Goal: Task Accomplishment & Management: Use online tool/utility

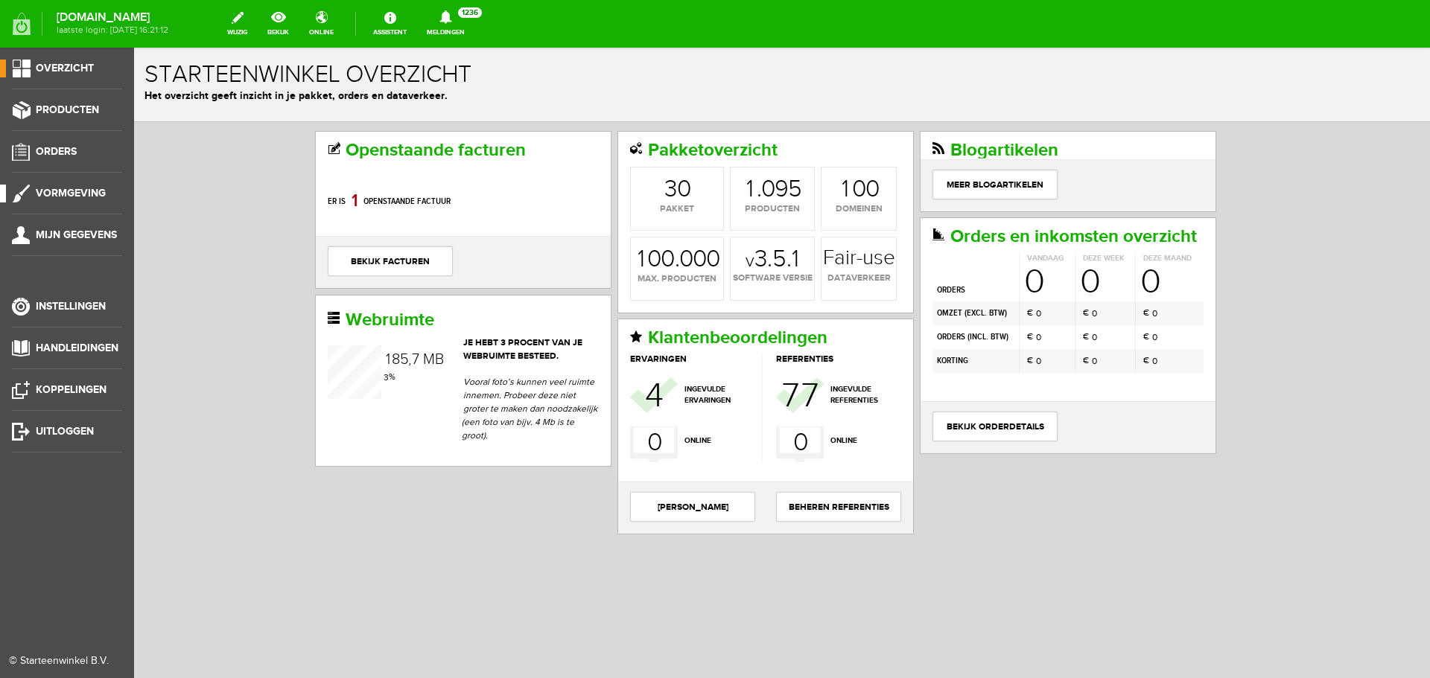
click at [71, 185] on link "Vormgeving" at bounding box center [61, 194] width 122 height 18
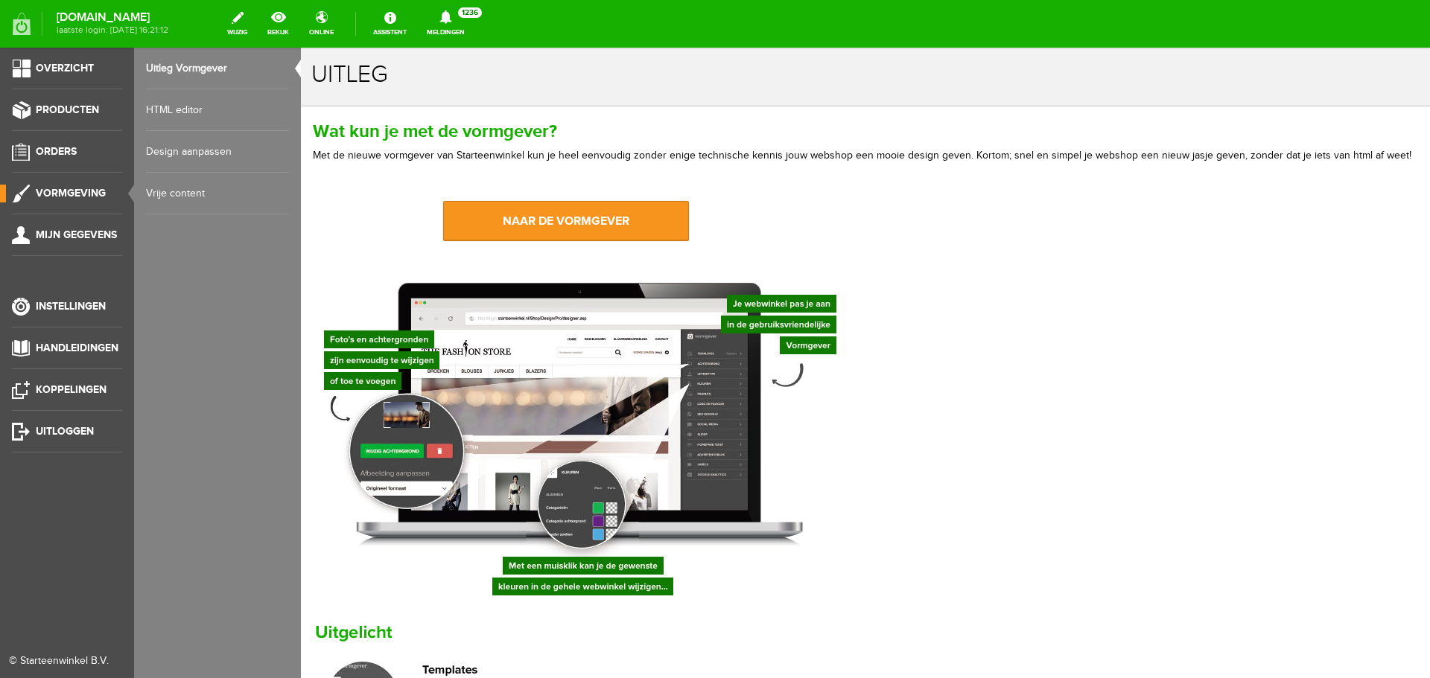
click at [179, 104] on link "HTML editor" at bounding box center [217, 110] width 143 height 42
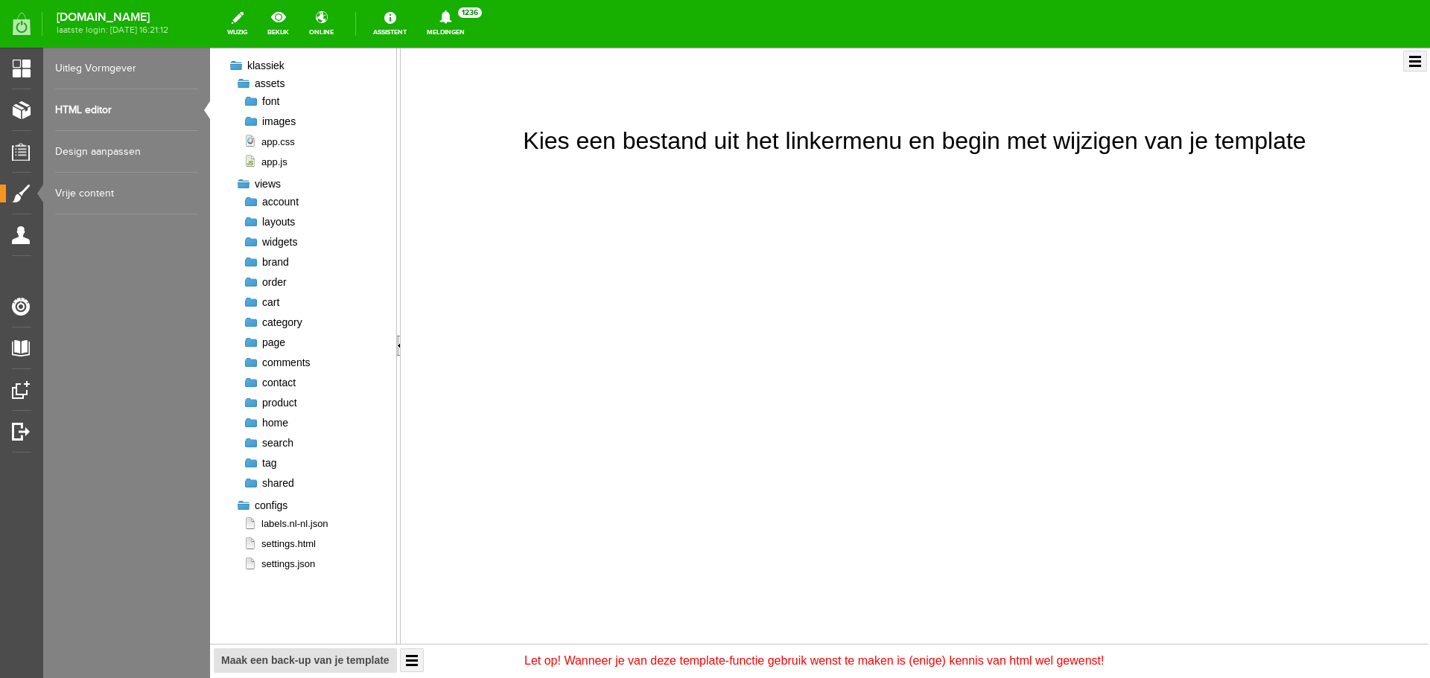
click at [247, 120] on div at bounding box center [251, 121] width 15 height 15
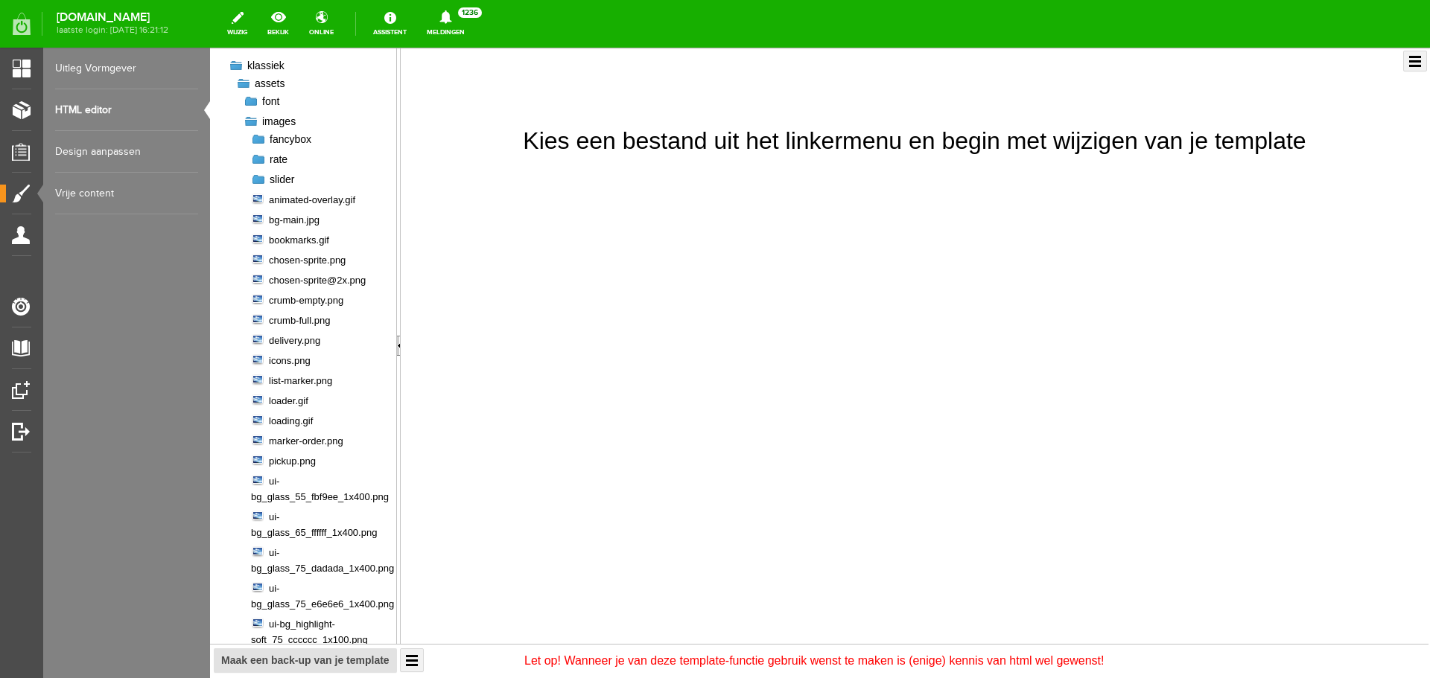
click at [261, 176] on div at bounding box center [258, 179] width 15 height 15
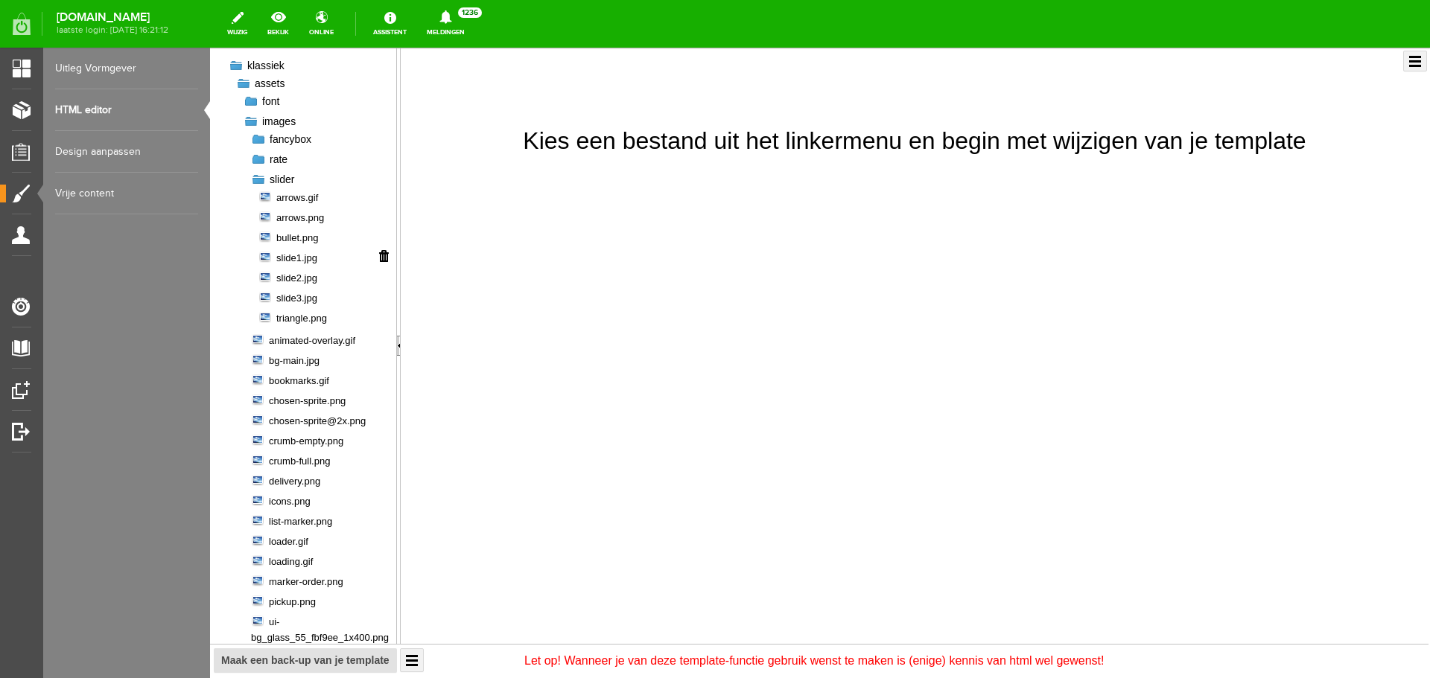
click at [312, 255] on span "slide1.jpg" at bounding box center [287, 258] width 59 height 14
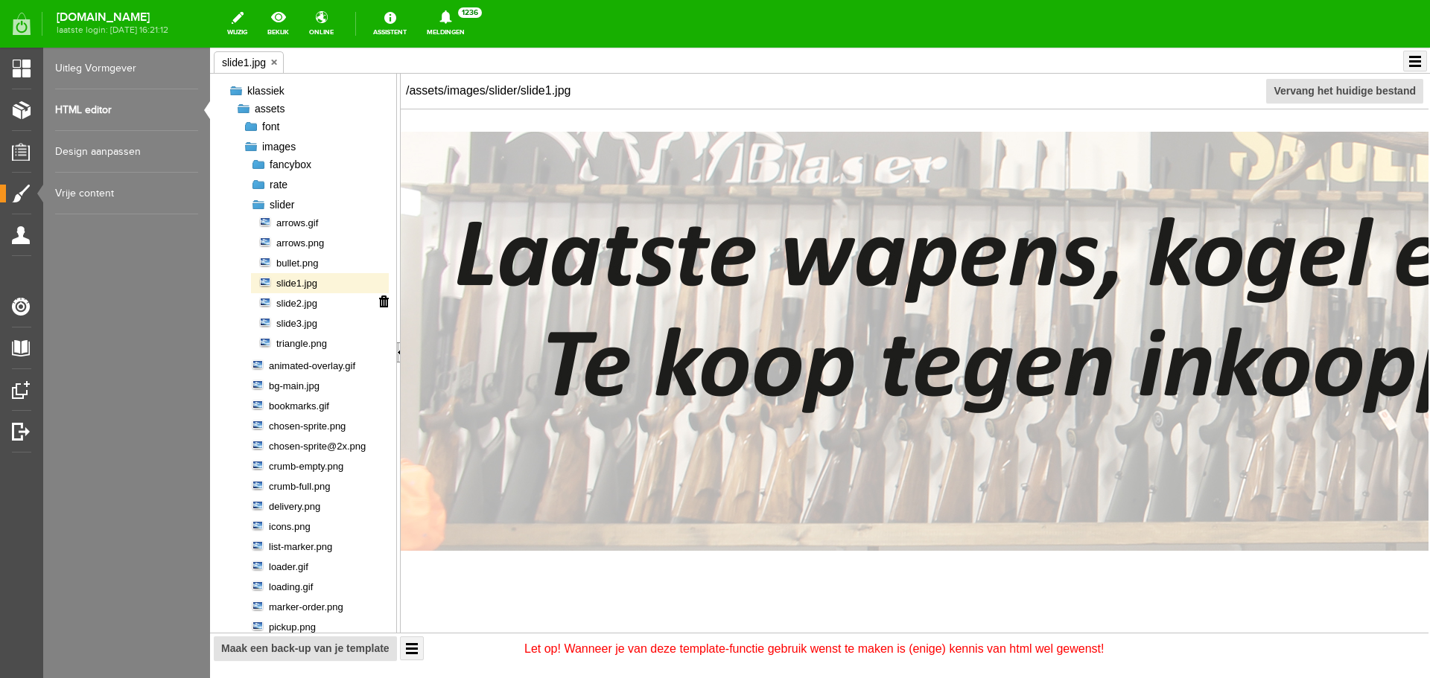
click at [305, 301] on span "slide2.jpg" at bounding box center [287, 303] width 59 height 14
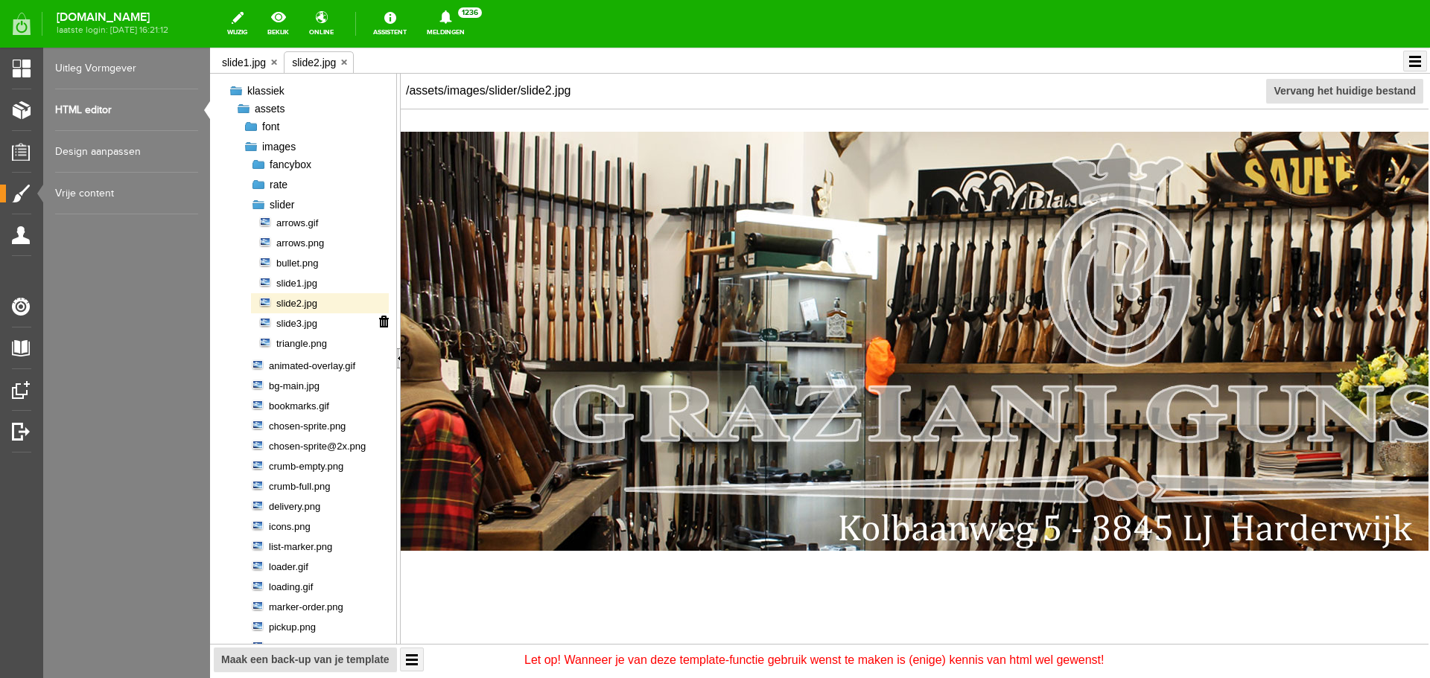
click at [302, 326] on span "slide3.jpg" at bounding box center [287, 323] width 59 height 14
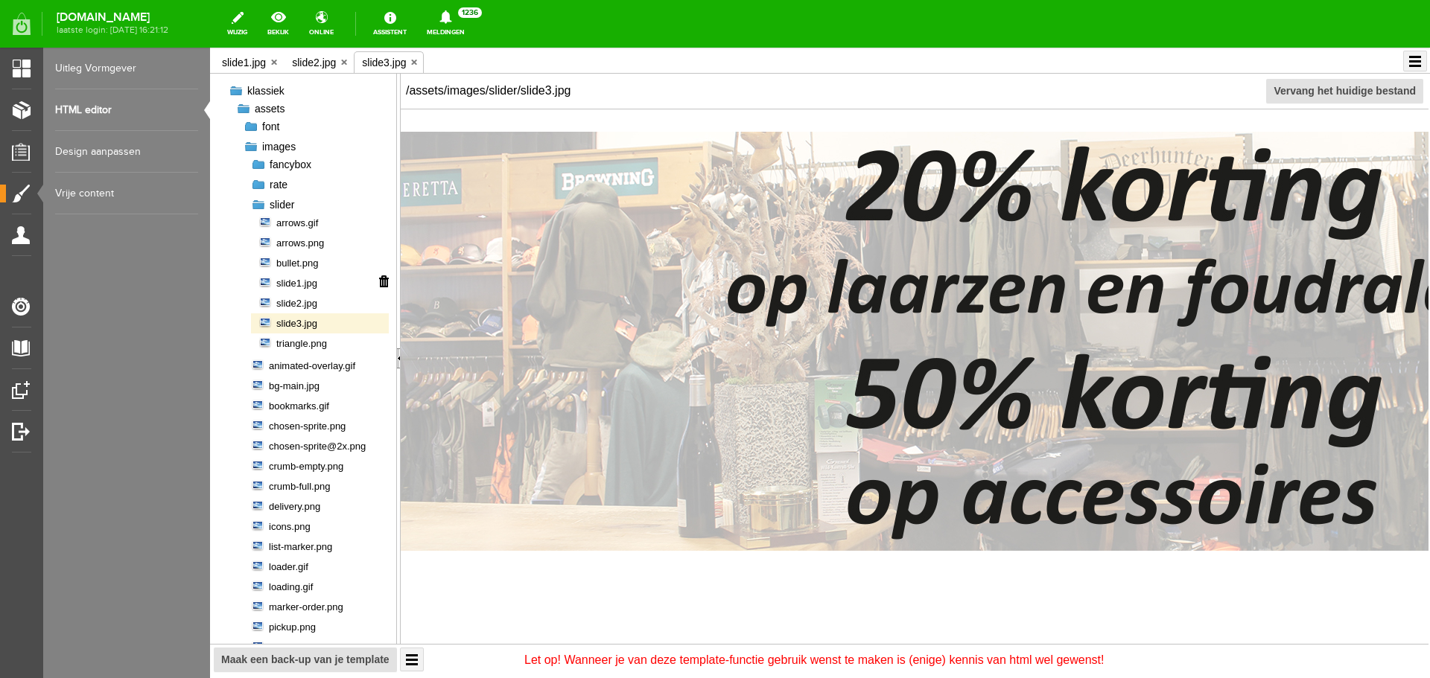
click at [310, 282] on span "slide1.jpg" at bounding box center [287, 283] width 59 height 14
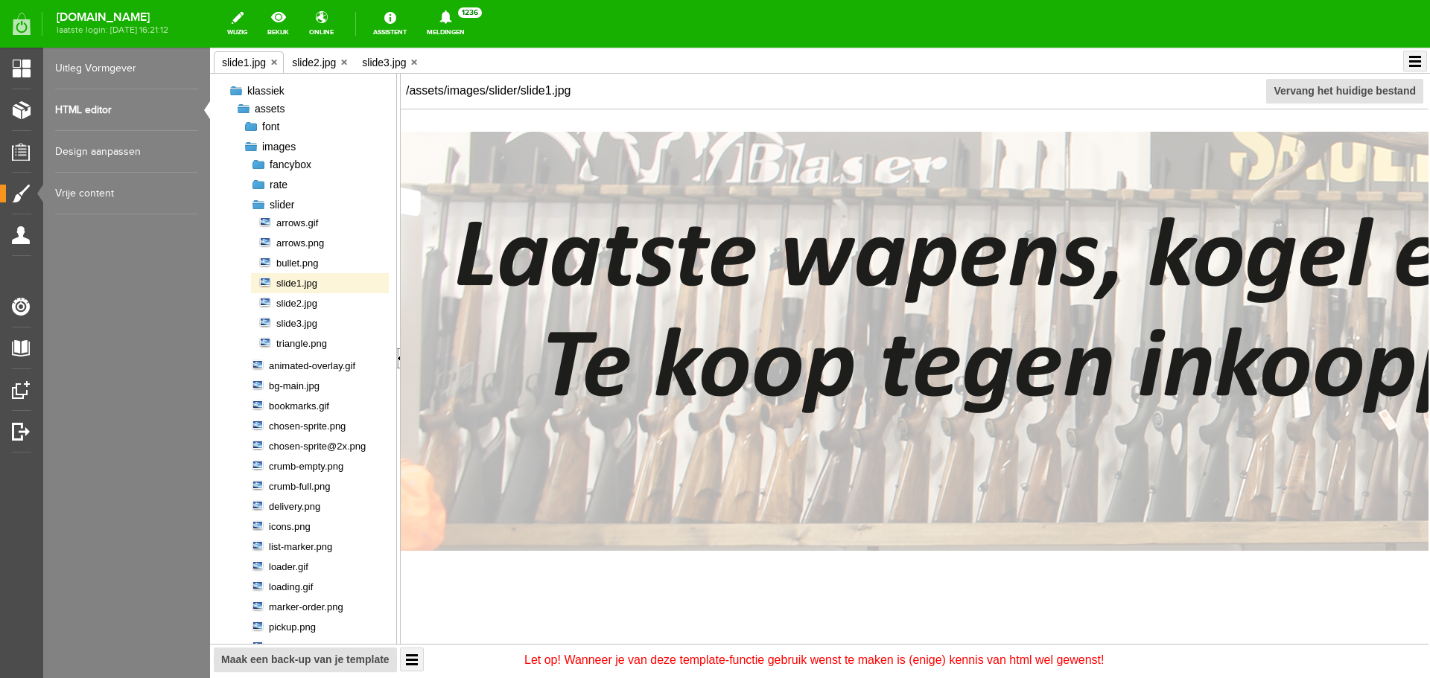
click at [1340, 92] on input "file" at bounding box center [1038, 91] width 1296 height 98
click at [304, 323] on span "slide3.jpg" at bounding box center [287, 323] width 59 height 14
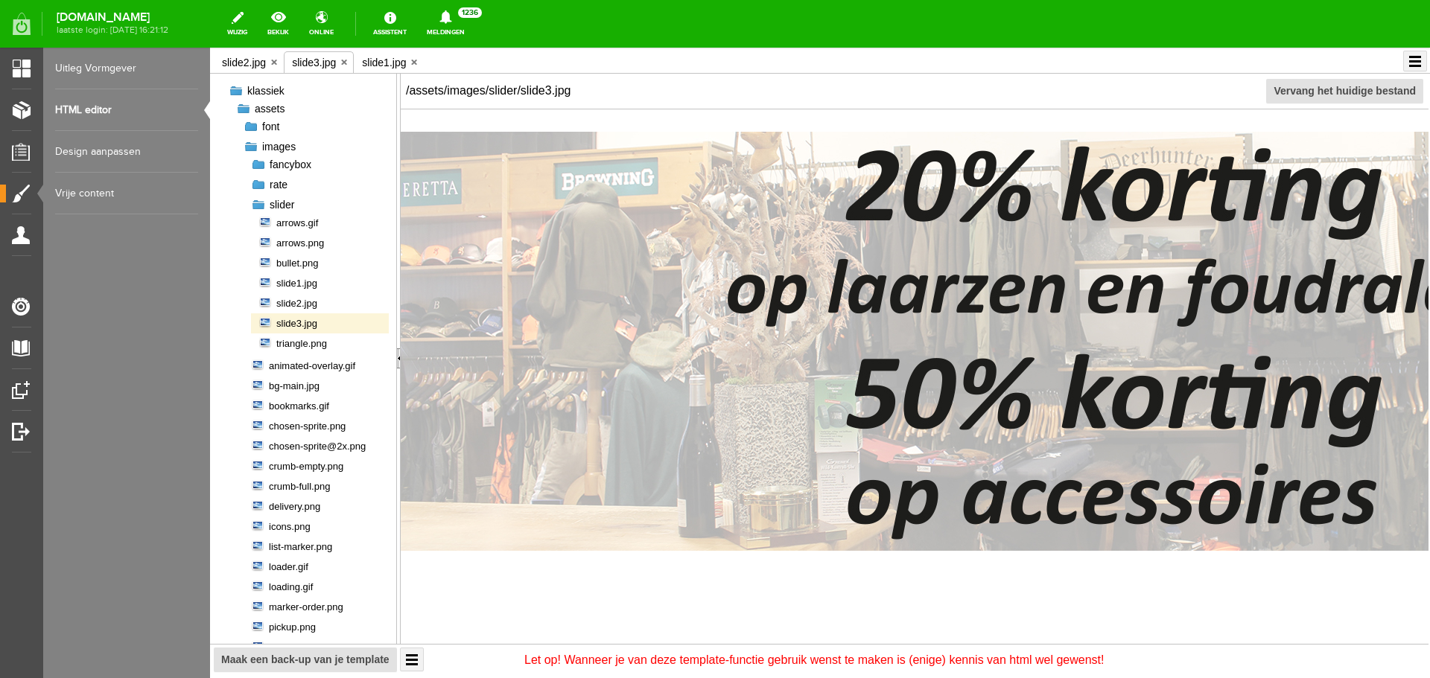
click at [1300, 94] on input "file" at bounding box center [1038, 91] width 1296 height 98
